Goal: Task Accomplishment & Management: Manage account settings

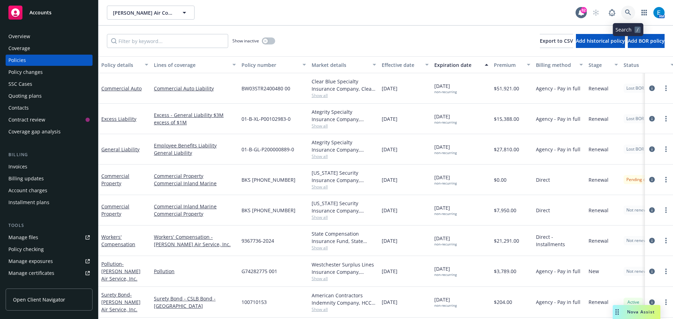
click at [629, 9] on icon at bounding box center [628, 12] width 6 height 6
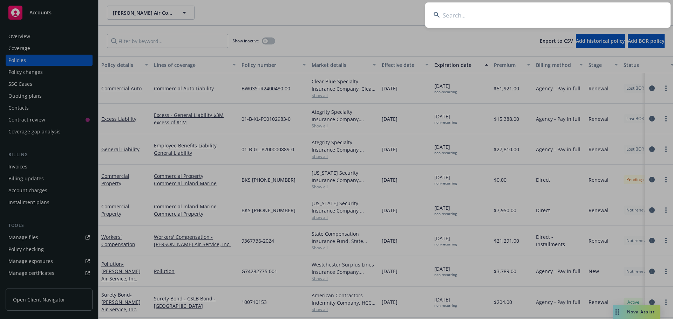
click at [616, 15] on input at bounding box center [547, 14] width 245 height 25
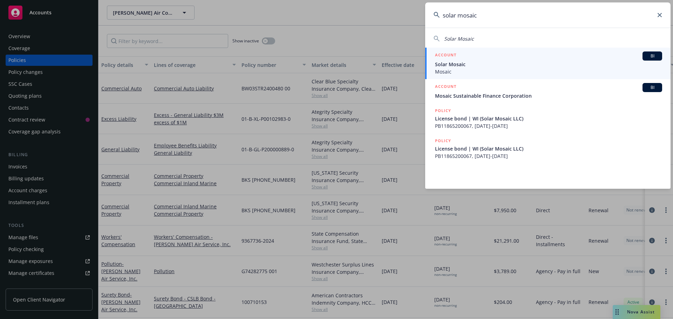
type input "solar mosaic"
click at [442, 64] on li "ACCOUNT BI Solar Mosaic Mosaic" at bounding box center [547, 64] width 245 height 32
click at [458, 65] on span "Solar Mosaic" at bounding box center [548, 64] width 227 height 7
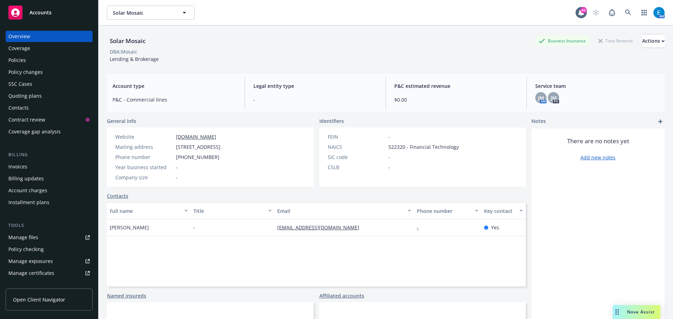
click at [588, 159] on link "Add new notes" at bounding box center [597, 157] width 35 height 7
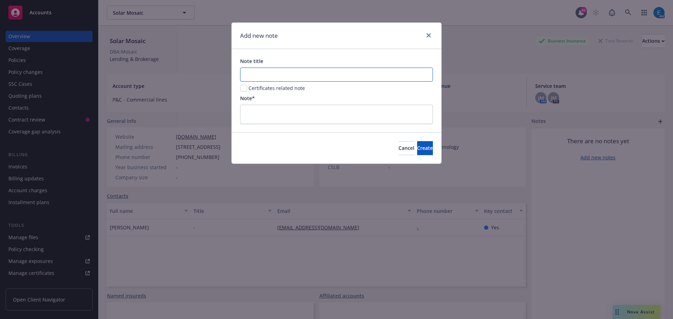
click at [320, 75] on input "Note title" at bounding box center [336, 75] width 193 height 14
drag, startPoint x: 327, startPoint y: 75, endPoint x: 228, endPoint y: 76, distance: 99.2
click at [228, 78] on div "Add new note Note title Filed Chapter 11 - Out of Business Certificates related…" at bounding box center [336, 159] width 673 height 319
type input "Filed Chapter 11 - Out of Business"
click at [250, 109] on textarea at bounding box center [336, 114] width 193 height 19
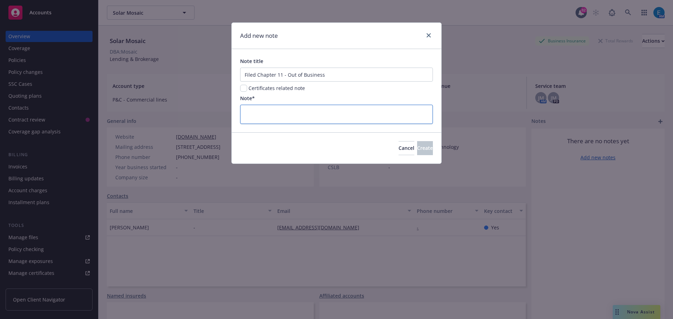
paste textarea "Filed Chapter 11 - Out of Business"
type textarea "Filed Chapter 11 - Out of Business"
type textarea "x"
type textarea "Filed Chapter 11 - Out of Business"
drag, startPoint x: 286, startPoint y: 75, endPoint x: 236, endPoint y: 69, distance: 50.1
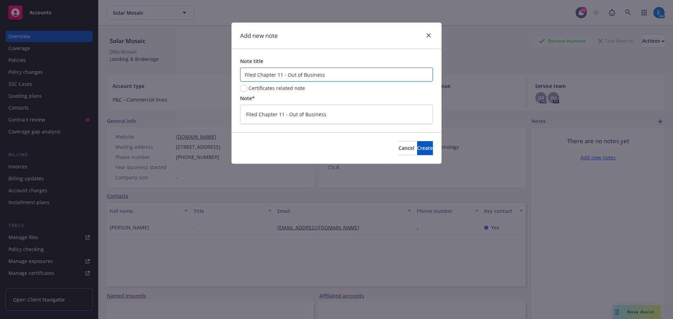
click at [237, 75] on div "Note title Filed Chapter 11 - Out of Business Certificates related note Note* F…" at bounding box center [337, 90] width 210 height 83
type input "Out of Business"
type textarea "x"
type input "Out of Business"
click at [417, 147] on button "Create" at bounding box center [425, 148] width 16 height 14
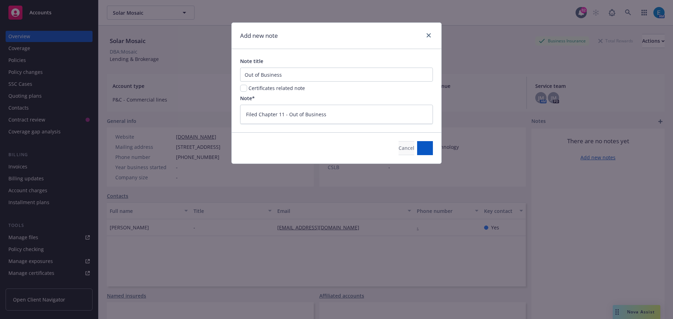
type textarea "x"
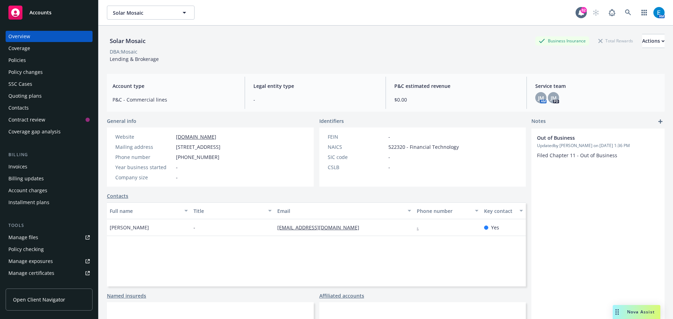
click at [17, 60] on div "Policies" at bounding box center [17, 60] width 18 height 11
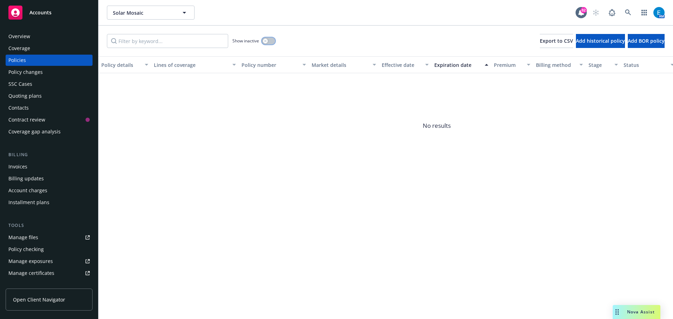
click at [267, 42] on div "button" at bounding box center [265, 41] width 5 height 5
click at [23, 35] on div "Overview" at bounding box center [19, 36] width 22 height 11
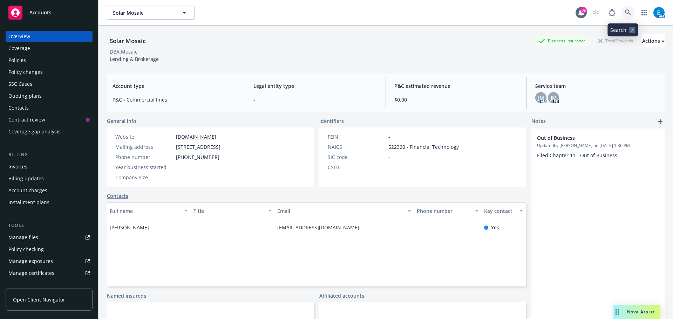
click at [625, 10] on icon at bounding box center [628, 12] width 6 height 6
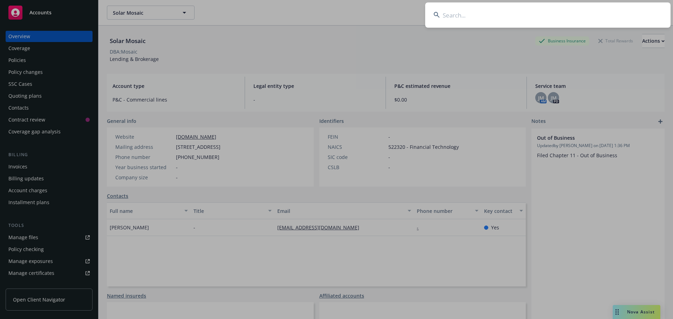
click at [578, 11] on input at bounding box center [547, 14] width 245 height 25
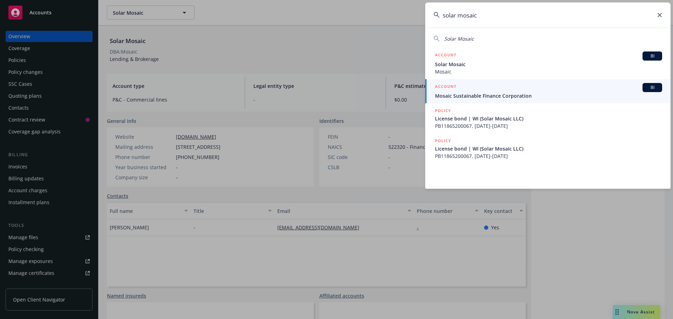
type input "solar mosaic"
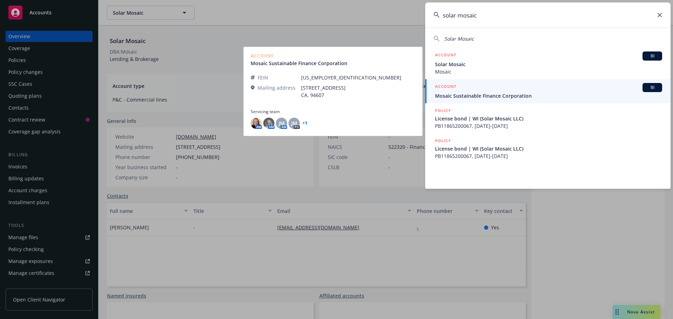
click at [462, 96] on span "Mosaic Sustainable Finance Corporation" at bounding box center [548, 95] width 227 height 7
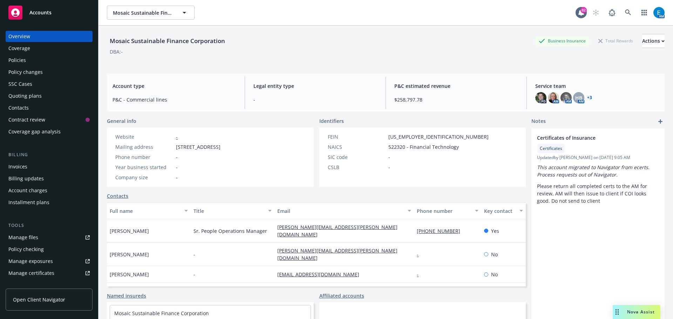
click at [18, 59] on div "Policies" at bounding box center [17, 60] width 18 height 11
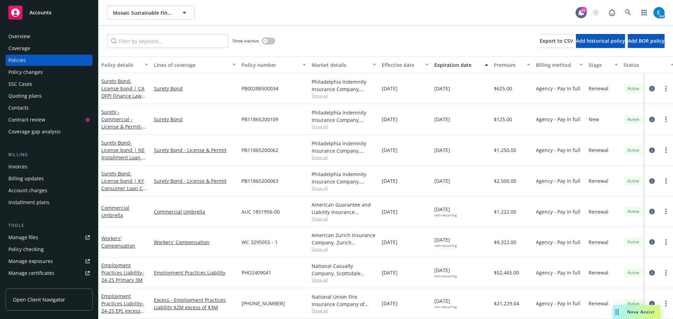
click at [19, 36] on div "Overview" at bounding box center [19, 36] width 22 height 11
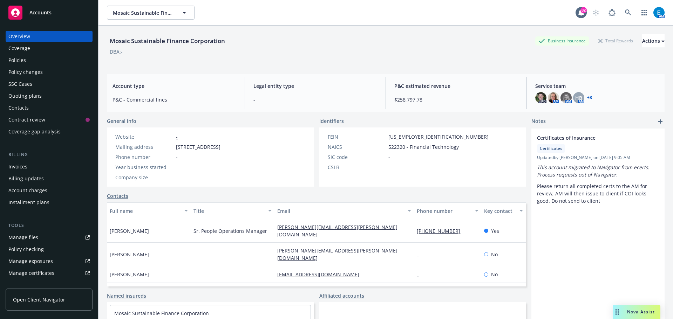
click at [658, 122] on icon "add" at bounding box center [660, 121] width 4 height 4
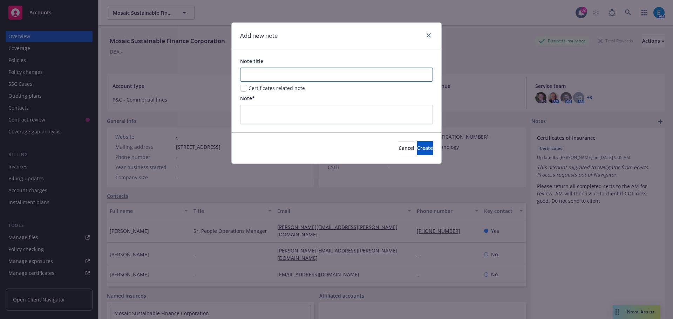
click at [305, 76] on input "Note title" at bounding box center [336, 75] width 193 height 14
type input "Out of Business"
click at [280, 109] on textarea at bounding box center [336, 114] width 193 height 19
type textarea "x"
type textarea "C"
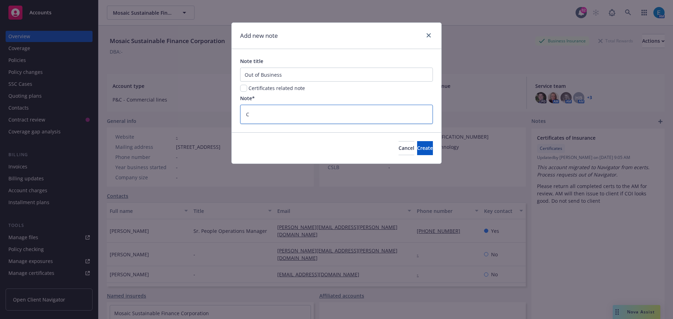
type textarea "x"
type textarea "Cl"
type textarea "x"
type textarea "Cli"
type textarea "x"
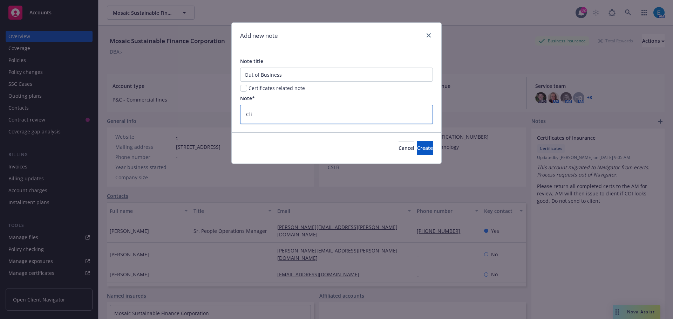
type textarea "Clie"
type textarea "x"
type textarea "Clien"
type textarea "x"
type textarea "Client"
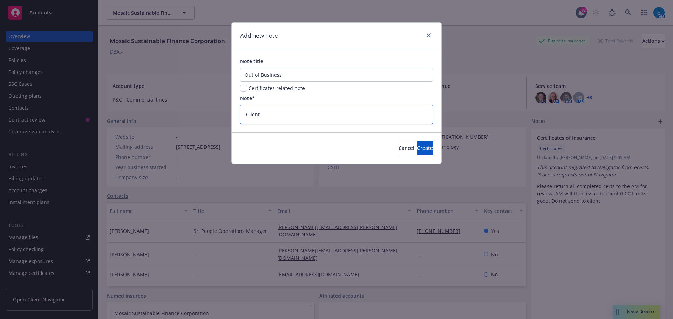
type textarea "x"
type textarea "Client"
type textarea "x"
type textarea "Client f"
type textarea "x"
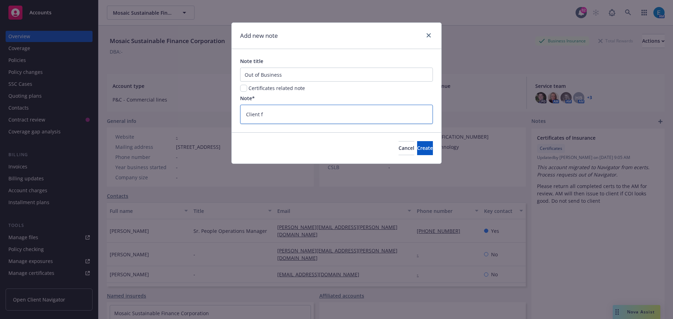
type textarea "Client fi"
type textarea "x"
type textarea "Client fil"
type textarea "x"
type textarea "Client file"
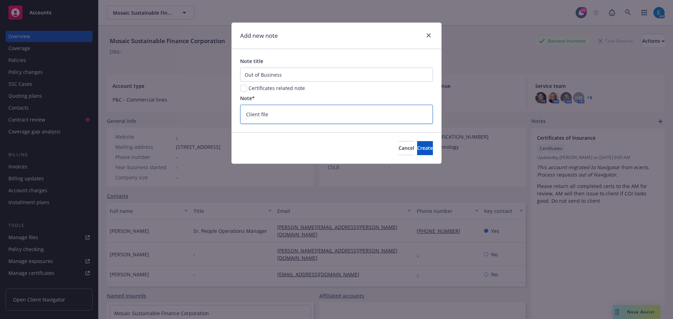
type textarea "x"
type textarea "Client filed"
type textarea "x"
type textarea "Client filed"
type textarea "x"
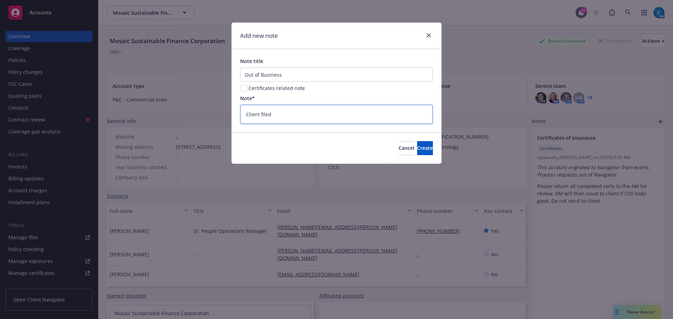
type textarea "Client filed c"
type textarea "x"
type textarea "Client filed ch"
type textarea "x"
type textarea "Client filed cha"
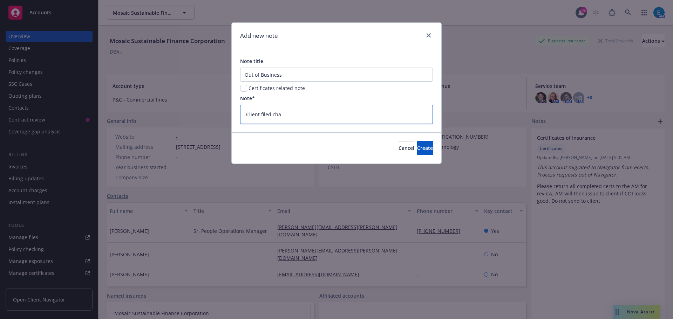
type textarea "x"
type textarea "Client filed chap"
type textarea "x"
type textarea "Client filed chapt"
type textarea "x"
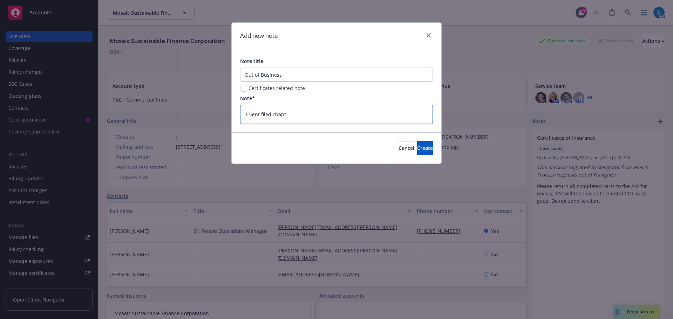
type textarea "Client filed chapte"
type textarea "x"
type textarea "Client filed chapter"
type textarea "x"
type textarea "Client filed chapter"
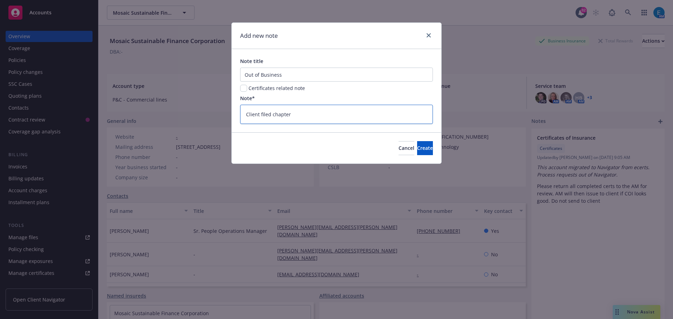
type textarea "x"
type textarea "Client filed chapter 1"
type textarea "x"
type textarea "Client filed chapter 11"
type textarea "x"
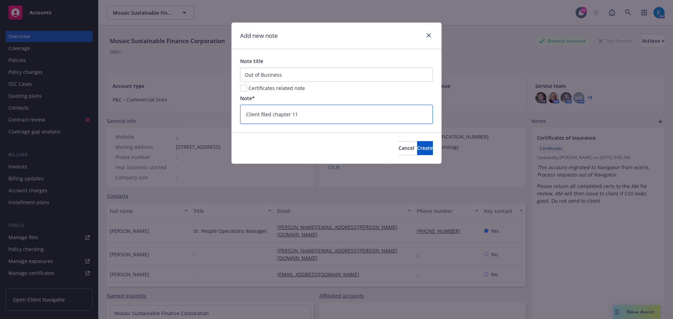
type textarea "Client filed chapter 11"
type textarea "x"
type textarea "Client filed chapter 11"
type textarea "x"
type textarea "Client filed chapter 11."
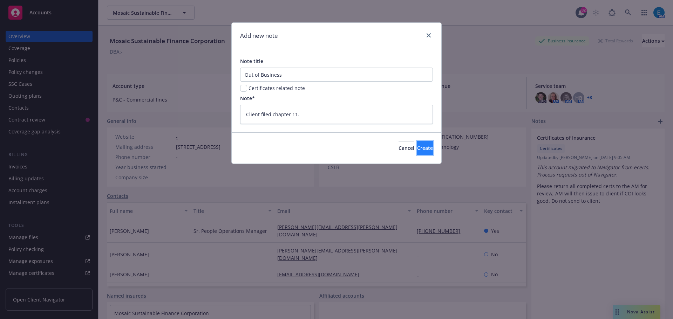
click at [417, 145] on span "Create" at bounding box center [425, 148] width 16 height 7
type textarea "x"
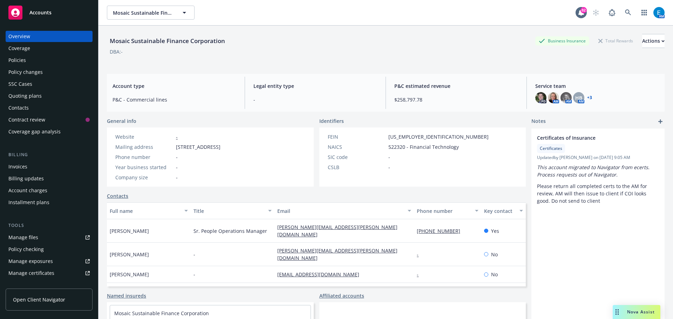
click at [658, 120] on icon "add" at bounding box center [660, 121] width 4 height 4
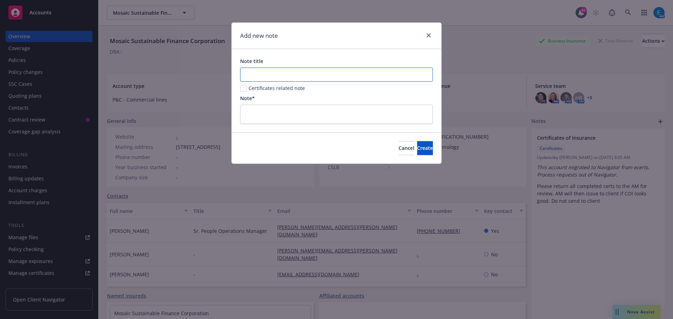
click at [258, 76] on input "Note title" at bounding box center [336, 75] width 193 height 14
type input "Out of Business"
click at [269, 110] on textarea at bounding box center [336, 114] width 193 height 19
type textarea "x"
type textarea "C"
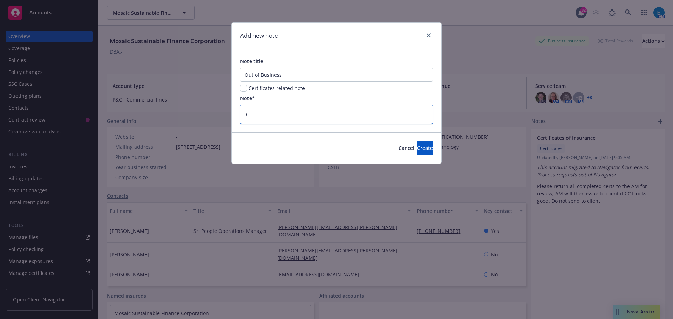
type textarea "x"
type textarea "Cl"
type textarea "x"
type textarea "Clie"
type textarea "x"
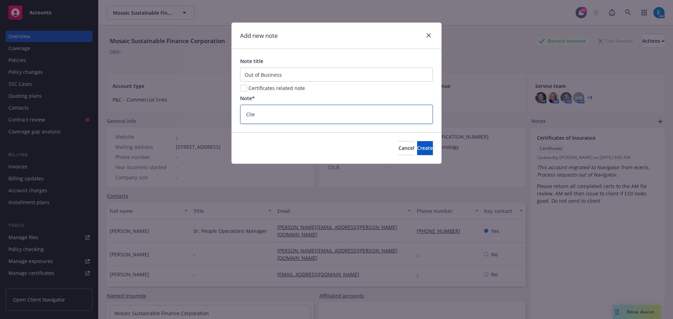
type textarea "Clien"
type textarea "x"
type textarea "Client"
type textarea "x"
type textarea "Client"
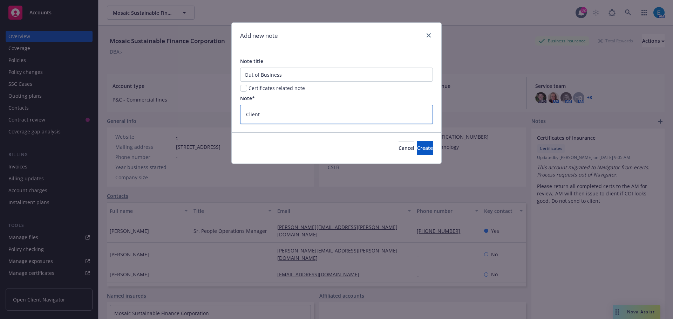
type textarea "x"
type textarea "Client f"
type textarea "x"
type textarea "Client fi"
type textarea "x"
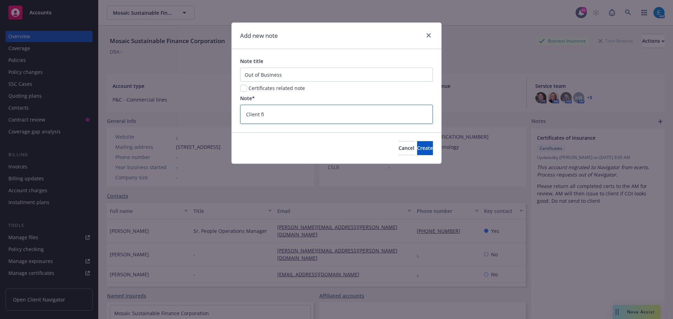
type textarea "Client fil"
type textarea "x"
type textarea "Client file"
type textarea "x"
type textarea "Client filed"
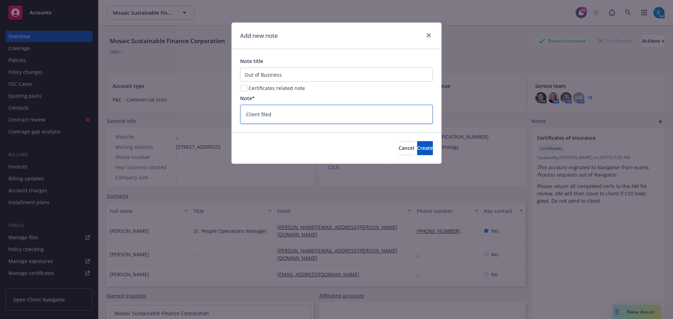
type textarea "x"
type textarea "Client filed"
type textarea "x"
type textarea "Client filed c"
type textarea "x"
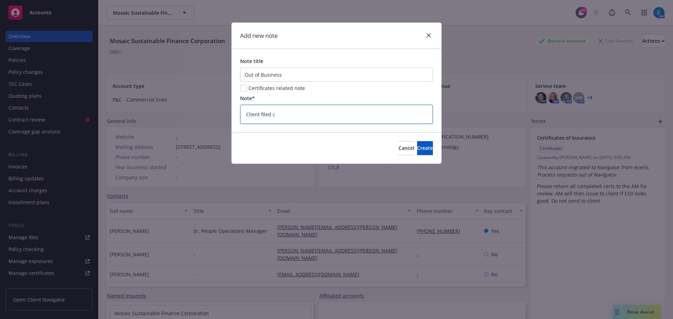
type textarea "Client filed ch"
type textarea "x"
type textarea "Client filed cha"
type textarea "x"
type textarea "Client filed chap"
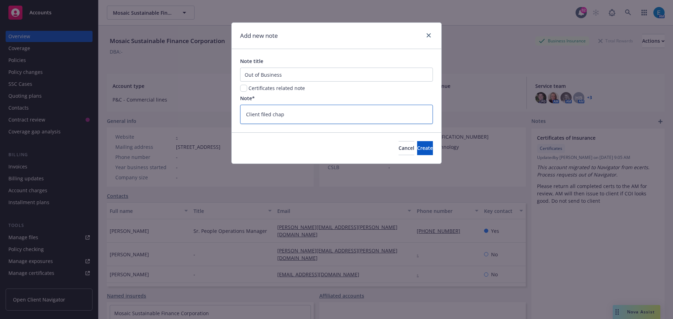
type textarea "x"
type textarea "Client filed chapt"
type textarea "x"
type textarea "Client filed chapte"
type textarea "x"
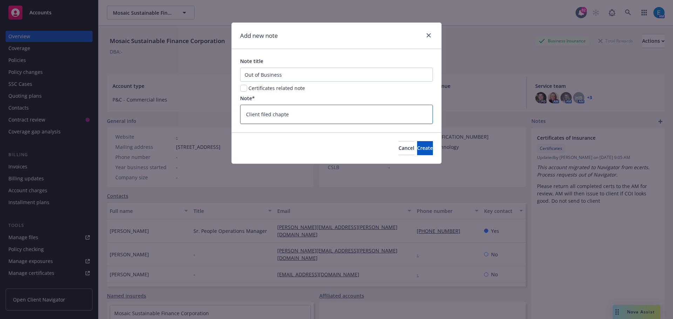
type textarea "Client filed chapter"
type textarea "x"
type textarea "Client filed chapter"
type textarea "x"
type textarea "Client filed chapter 1"
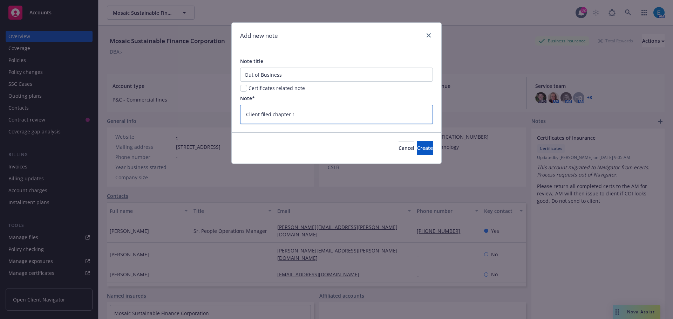
type textarea "x"
type textarea "Client filed chapter 11"
click at [422, 149] on button "Create" at bounding box center [425, 148] width 16 height 14
type textarea "x"
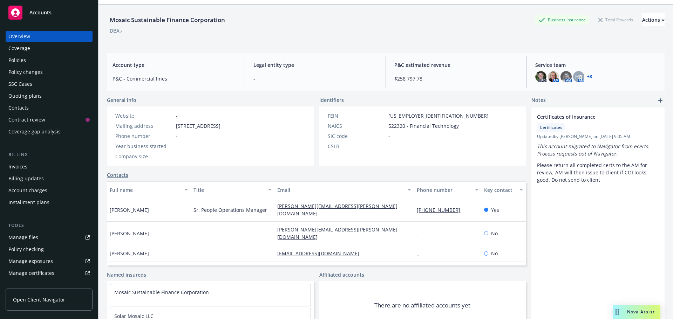
scroll to position [19, 0]
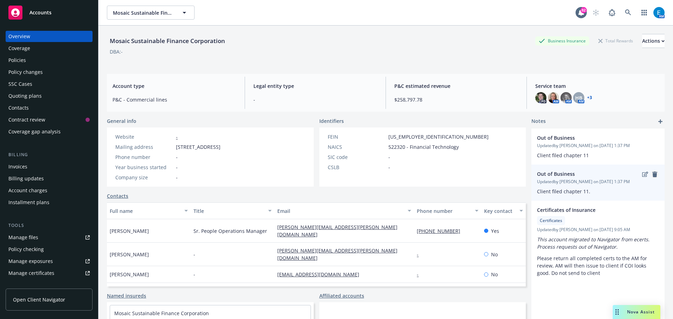
click at [652, 177] on icon "remove" at bounding box center [654, 175] width 5 height 6
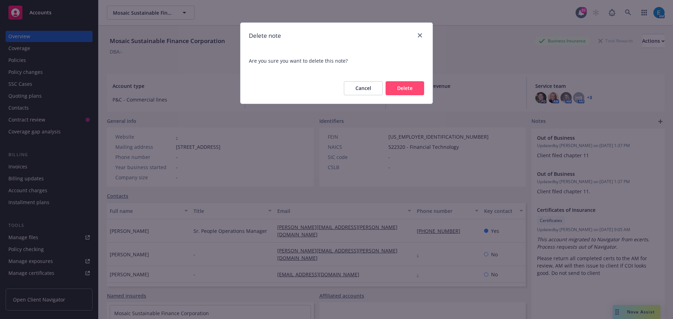
click at [401, 92] on button "Delete" at bounding box center [404, 88] width 39 height 14
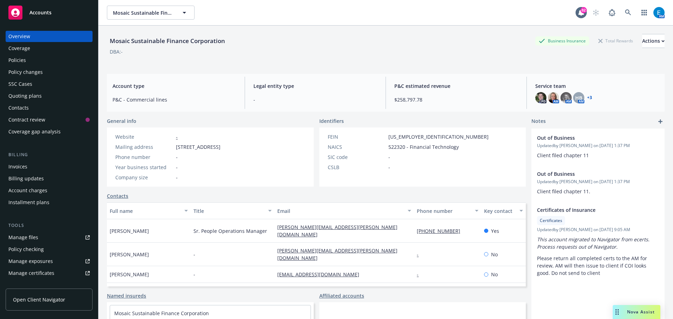
click at [23, 60] on div "Policies" at bounding box center [17, 60] width 18 height 11
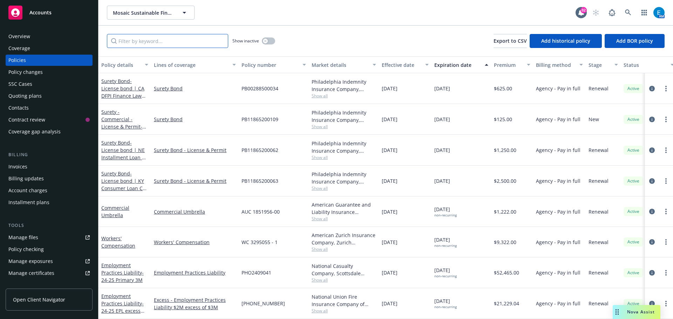
click at [179, 41] on input "Filter by keyword..." at bounding box center [167, 41] width 121 height 14
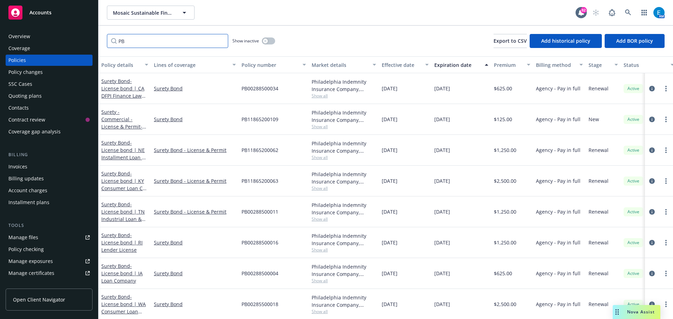
click at [133, 40] on input "PB" at bounding box center [167, 41] width 121 height 14
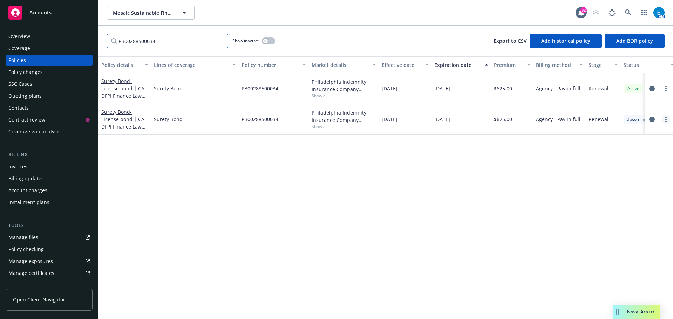
type input "PB00288500034"
click at [665, 118] on circle "more" at bounding box center [665, 117] width 1 height 1
click at [607, 161] on link "End policy" at bounding box center [628, 162] width 82 height 14
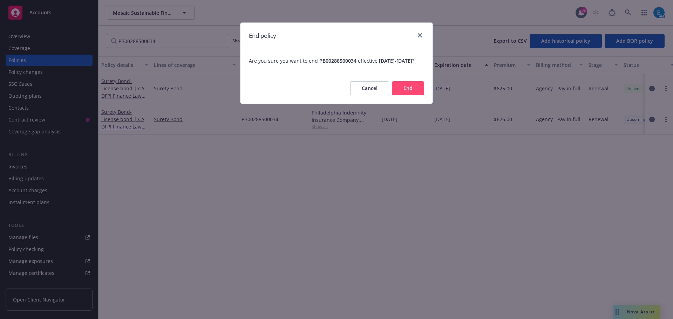
click at [405, 95] on button "End" at bounding box center [408, 88] width 32 height 14
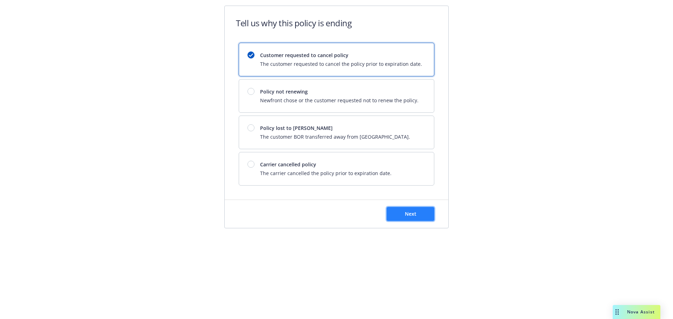
click at [418, 213] on button "Next" at bounding box center [411, 214] width 48 height 14
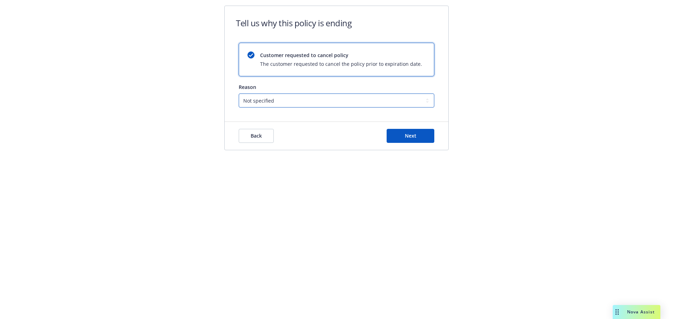
click at [286, 98] on select "Not specified Service Pricing Buyer change M&A, Bankruptcy, or Out of business …" at bounding box center [337, 101] width 196 height 14
select select "M&A, Bankruptcy, or Out of business"
click at [239, 94] on select "Not specified Service Pricing Buyer change M&A, Bankruptcy, or Out of business …" at bounding box center [337, 101] width 196 height 14
click at [418, 137] on button "Next" at bounding box center [411, 136] width 48 height 14
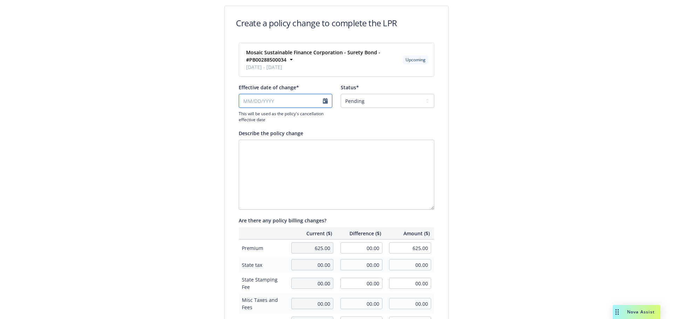
select select "September"
select select "2025"
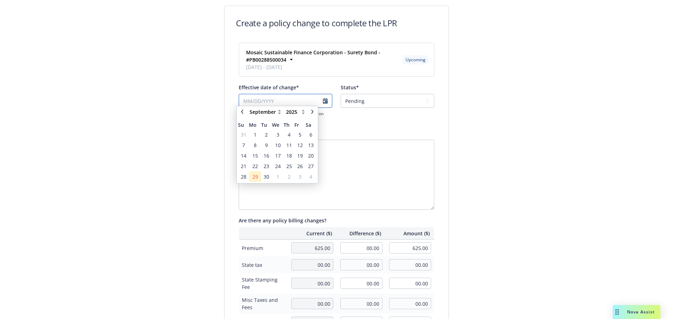
click at [321, 101] on input "Effective date of change*" at bounding box center [286, 101] width 94 height 14
click at [313, 115] on icon "chevronRight" at bounding box center [312, 115] width 4 height 4
select select "December"
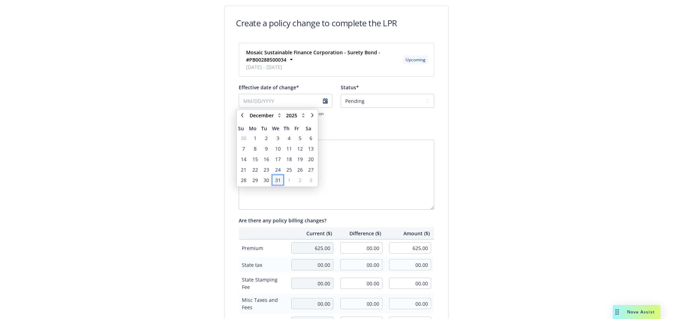
click at [276, 180] on span "31" at bounding box center [278, 180] width 6 height 7
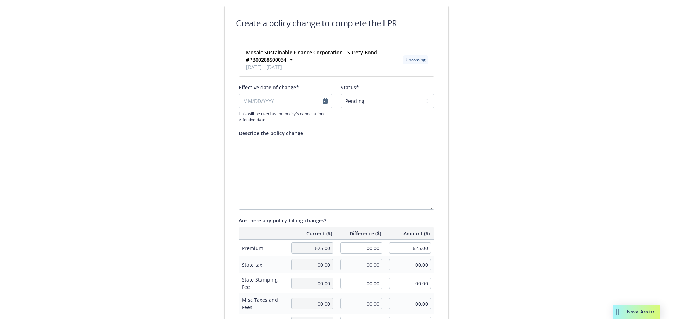
type input "[DATE]"
click at [281, 150] on textarea "Describe the policy change" at bounding box center [337, 175] width 196 height 70
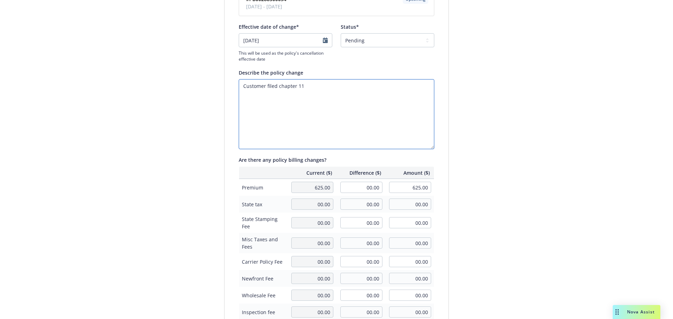
scroll to position [60, 0]
type textarea "Customer filed chapter 11"
click at [366, 40] on select "Pending Confirmed" at bounding box center [388, 41] width 94 height 14
select select "Confirmed"
click at [341, 34] on select "Pending Confirmed" at bounding box center [388, 41] width 94 height 14
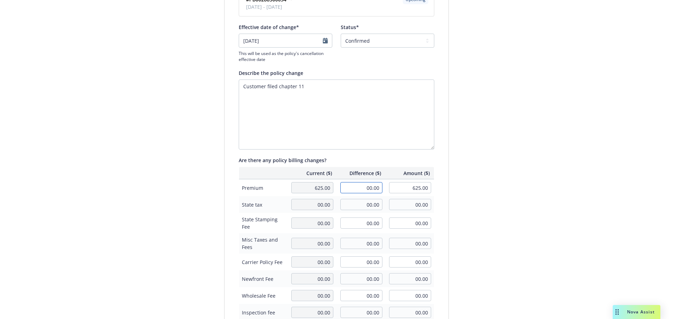
click at [358, 187] on input "00.00" at bounding box center [361, 187] width 42 height 11
drag, startPoint x: 362, startPoint y: 186, endPoint x: 378, endPoint y: 183, distance: 16.1
click at [362, 186] on input "00.00" at bounding box center [361, 187] width 42 height 11
type input "-474.00"
type input "151.00"
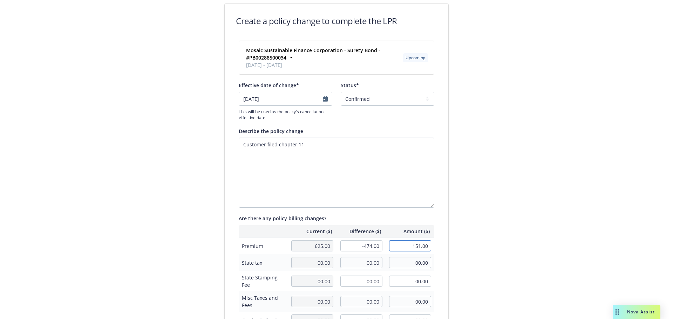
scroll to position [0, 0]
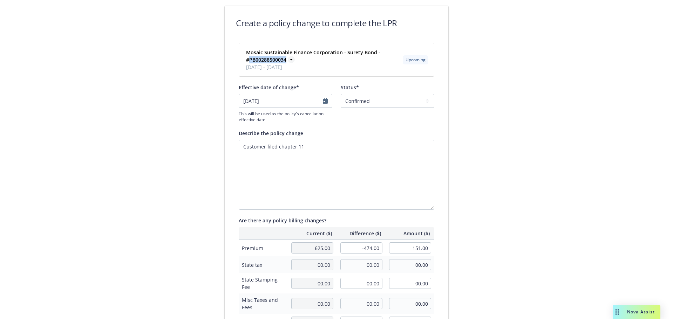
drag, startPoint x: 283, startPoint y: 60, endPoint x: 247, endPoint y: 60, distance: 35.7
click at [247, 60] on strong "Mosaic Sustainable Finance Corporation - Surety Bond - #PB00288500034" at bounding box center [313, 56] width 134 height 14
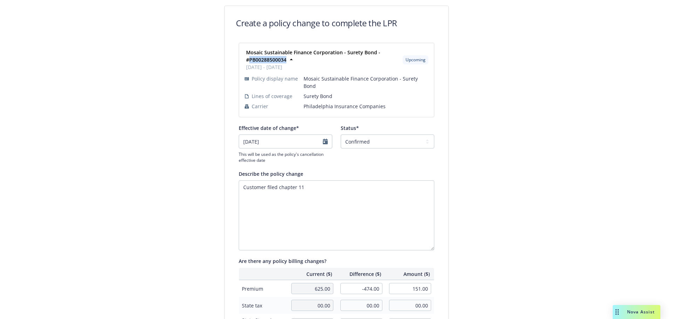
copy strong "PB00288500034"
drag, startPoint x: 354, startPoint y: 283, endPoint x: 390, endPoint y: 277, distance: 36.9
click at [386, 280] on tr "Premium 625.00 -474.00 151.00" at bounding box center [336, 288] width 195 height 17
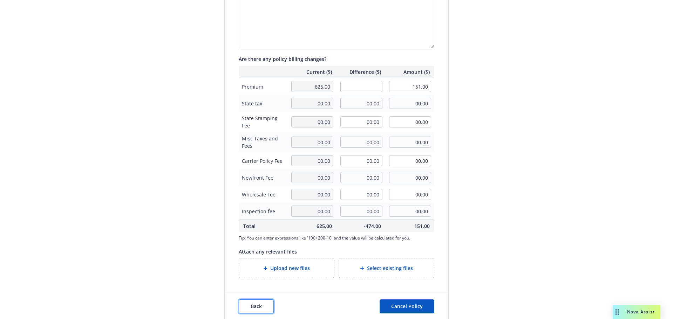
type input "00.00"
type input "625.00"
click at [246, 300] on button "Back" at bounding box center [256, 307] width 35 height 14
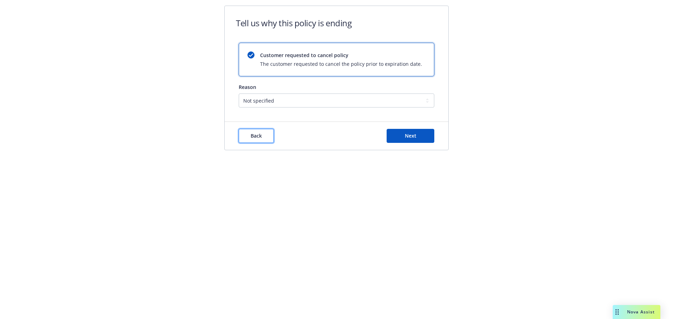
click at [264, 136] on button "Back" at bounding box center [256, 136] width 35 height 14
